Goal: Task Accomplishment & Management: Manage account settings

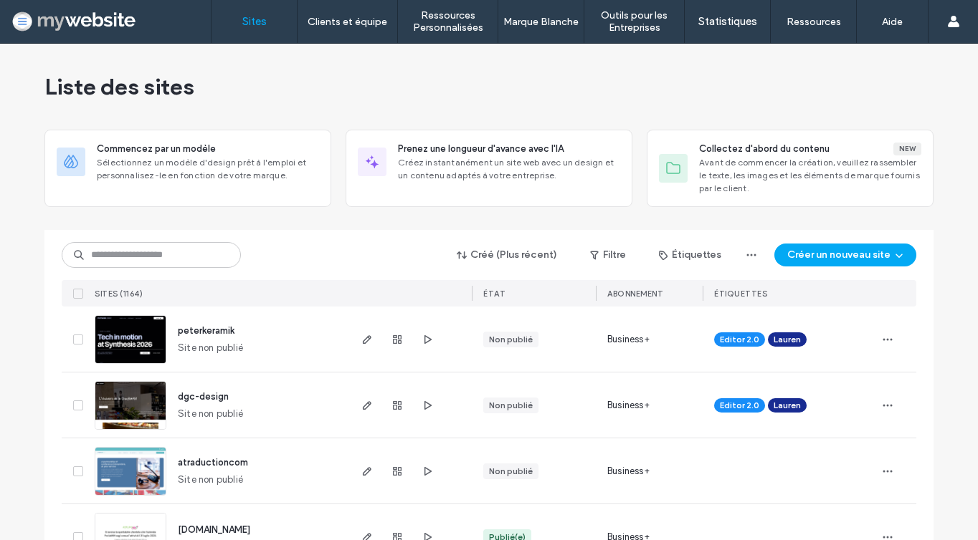
click at [148, 279] on div "Créé (Plus récent) Filtre Étiquettes Créer un nouveau site SITES (1164) ÉTAT Ab…" at bounding box center [489, 268] width 854 height 77
click at [148, 256] on input at bounding box center [151, 255] width 179 height 26
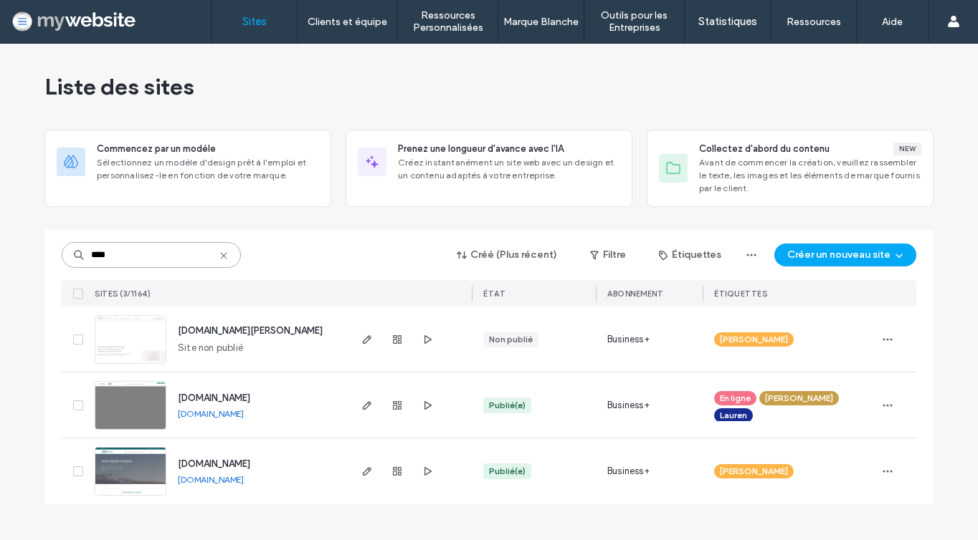
type input "****"
drag, startPoint x: 148, startPoint y: 256, endPoint x: 367, endPoint y: 404, distance: 264.2
click at [367, 404] on icon "button" at bounding box center [366, 405] width 11 height 11
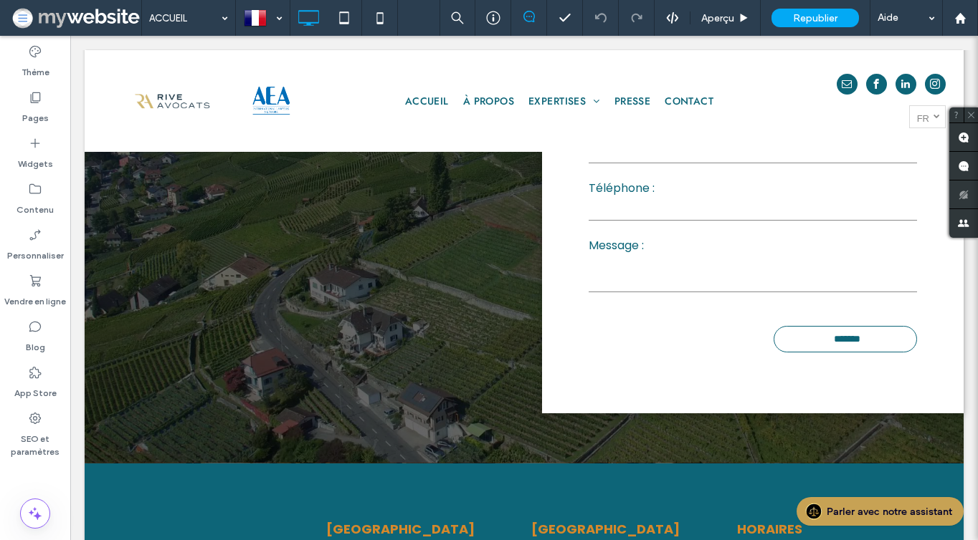
scroll to position [6085, 0]
click at [40, 404] on div "App Store" at bounding box center [35, 383] width 70 height 46
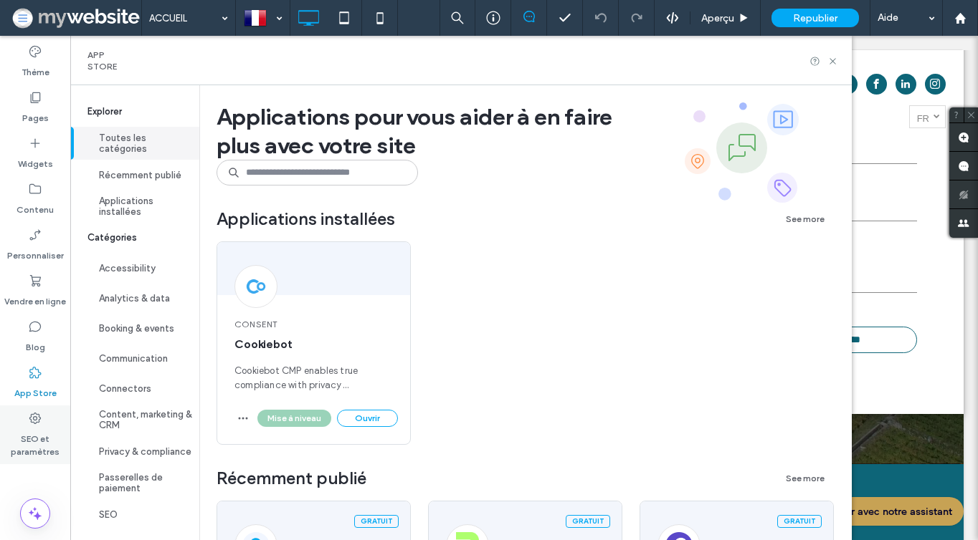
click at [41, 419] on icon at bounding box center [35, 418] width 14 height 14
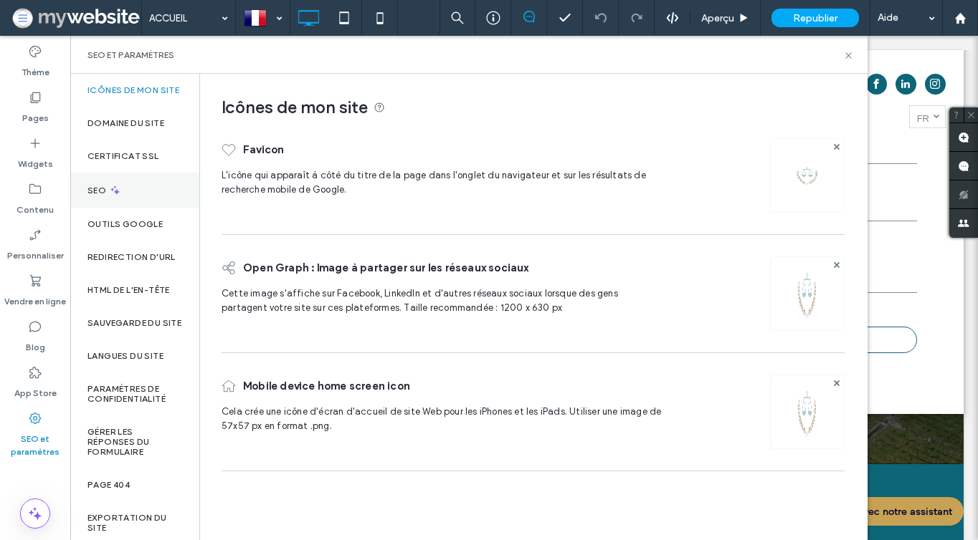
click at [115, 196] on icon at bounding box center [115, 190] width 12 height 12
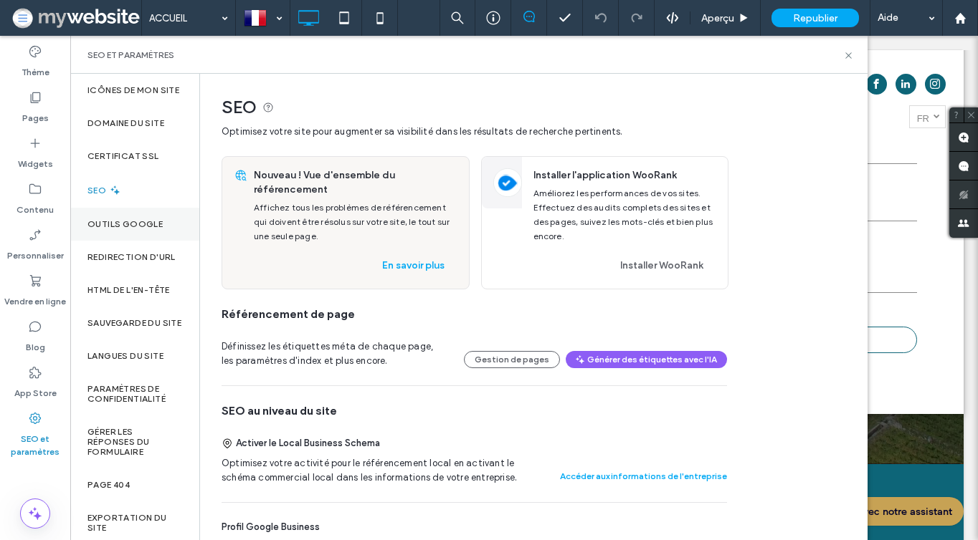
click at [112, 224] on div "Outils Google" at bounding box center [134, 224] width 129 height 33
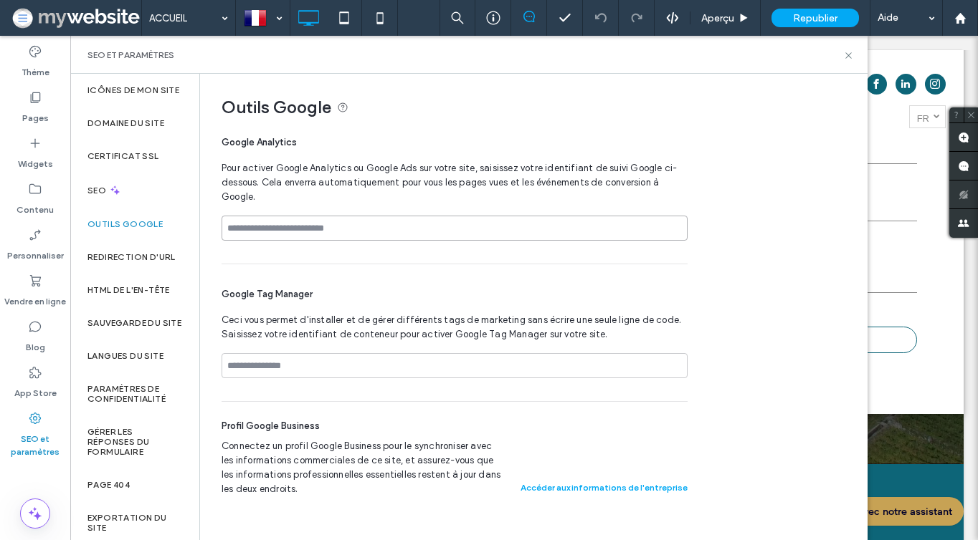
click at [276, 229] on input at bounding box center [455, 228] width 466 height 25
paste input "**********"
type input "**********"
click at [286, 277] on div "Google Tag Manager Ceci vous permet d'installer et de gérer différents tags de …" at bounding box center [455, 333] width 466 height 137
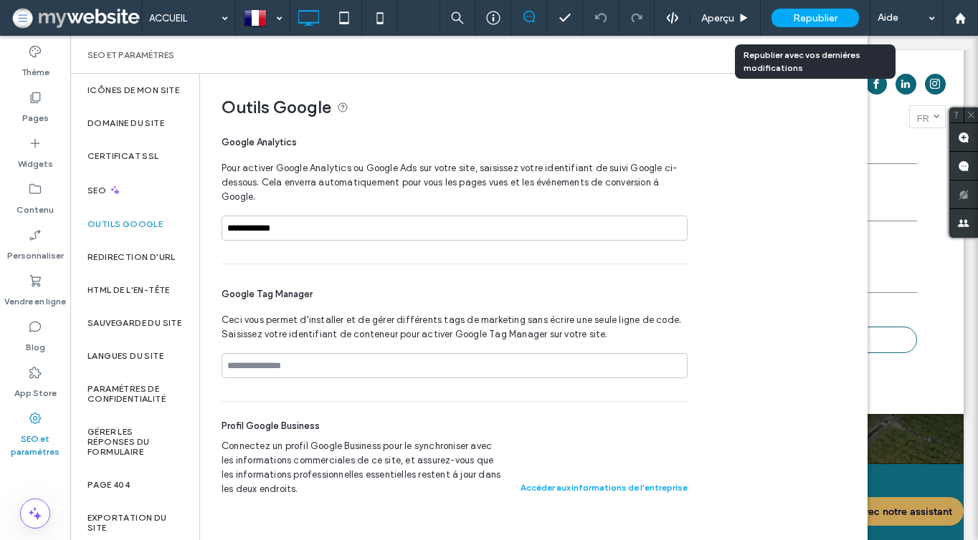
click at [822, 14] on span "Republier" at bounding box center [815, 18] width 44 height 12
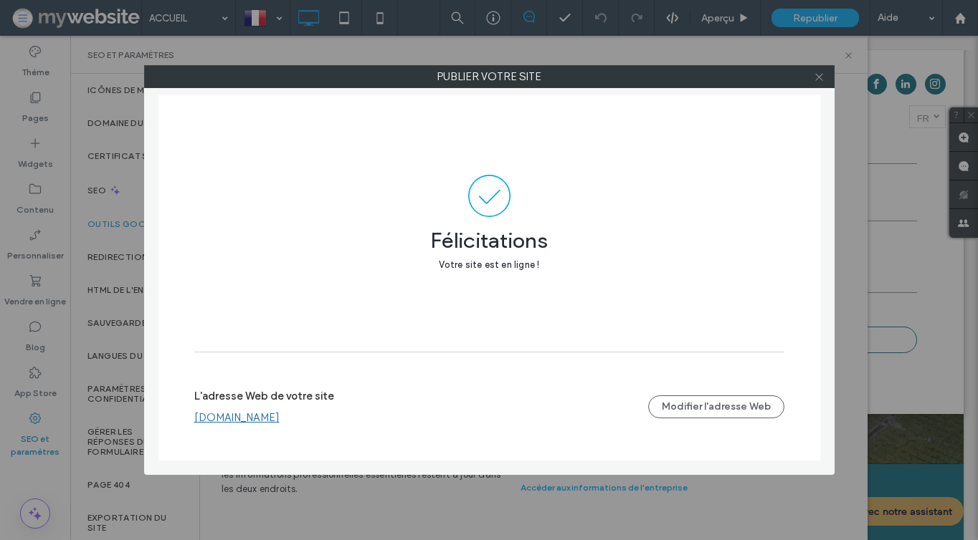
click at [816, 82] on span at bounding box center [819, 77] width 11 height 22
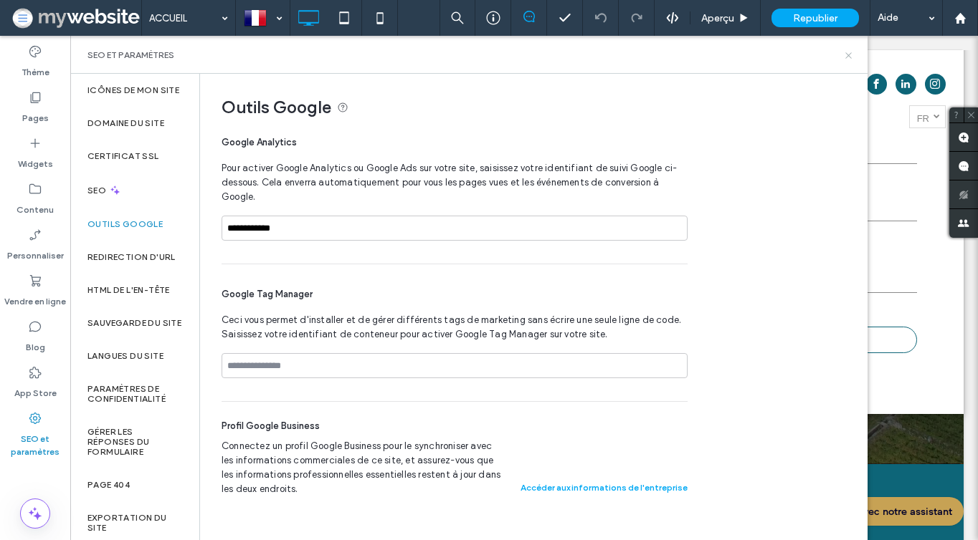
click at [850, 54] on use at bounding box center [848, 55] width 6 height 6
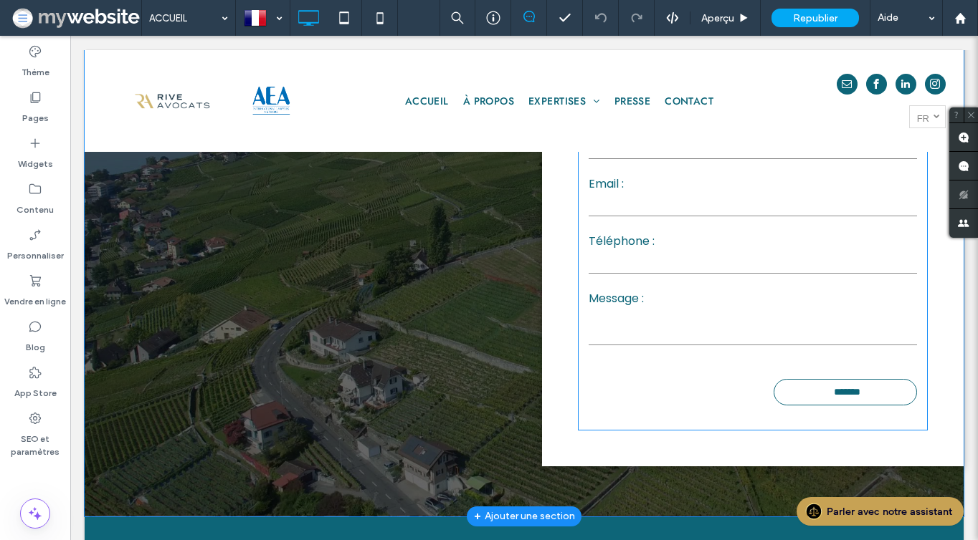
scroll to position [5743, 0]
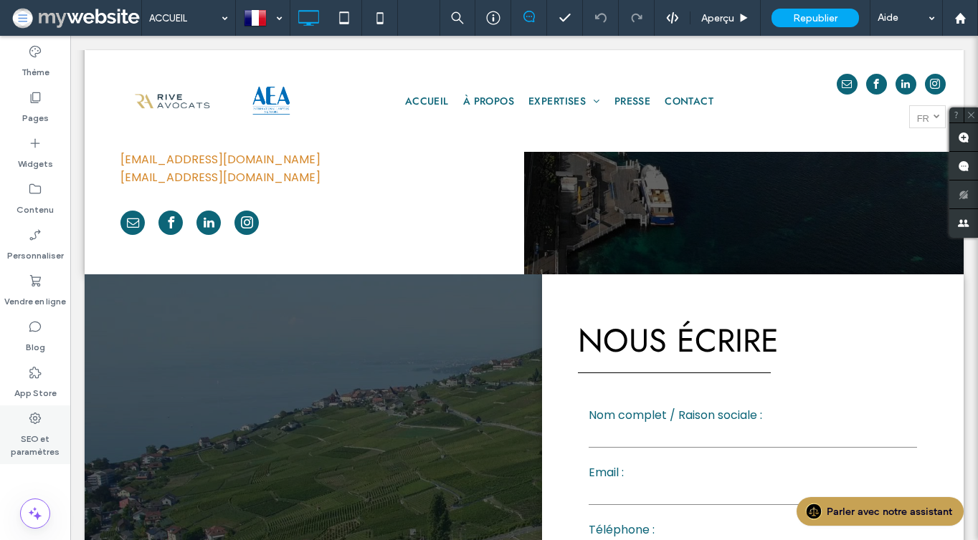
click at [16, 426] on label "SEO et paramètres" at bounding box center [35, 442] width 70 height 33
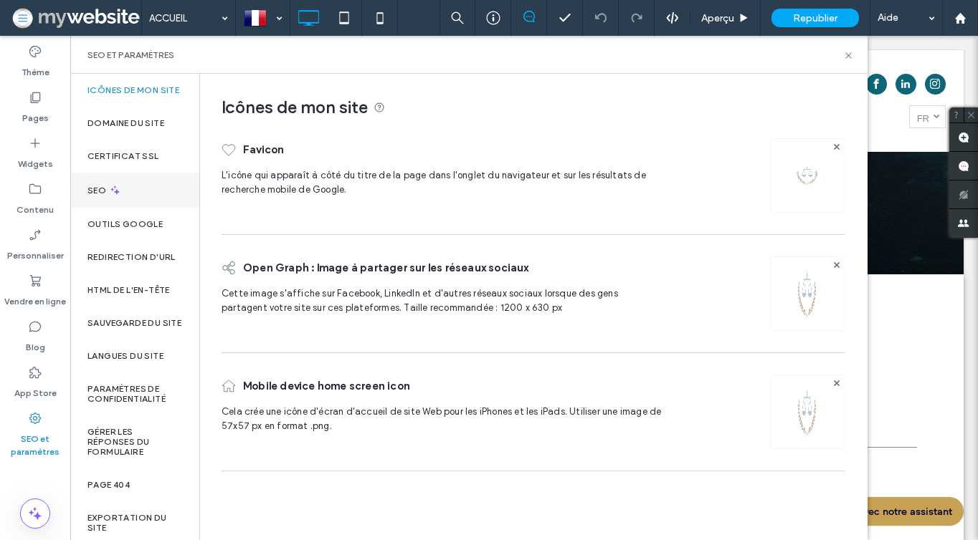
click at [116, 194] on div "SEO" at bounding box center [134, 190] width 129 height 35
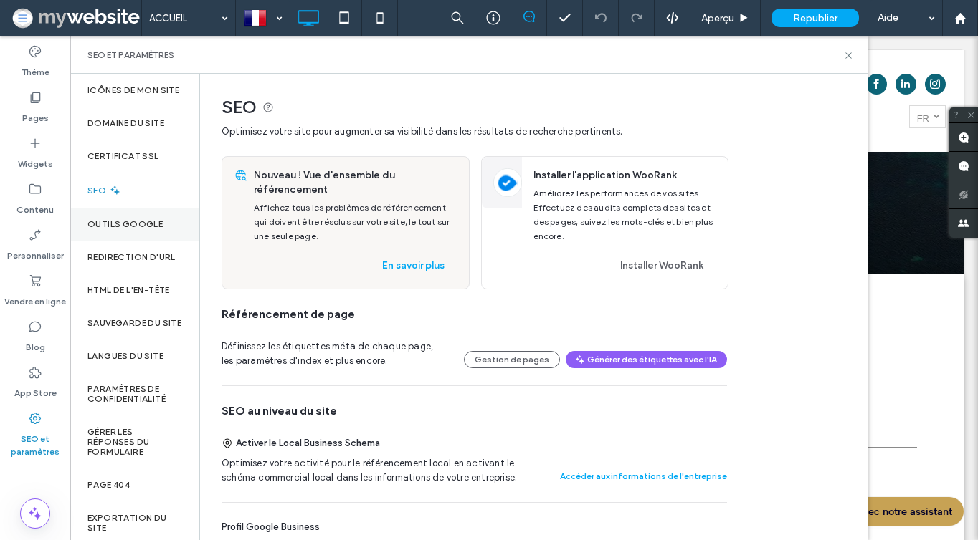
click at [114, 229] on label "Outils Google" at bounding box center [124, 224] width 75 height 10
